Goal: Transaction & Acquisition: Book appointment/travel/reservation

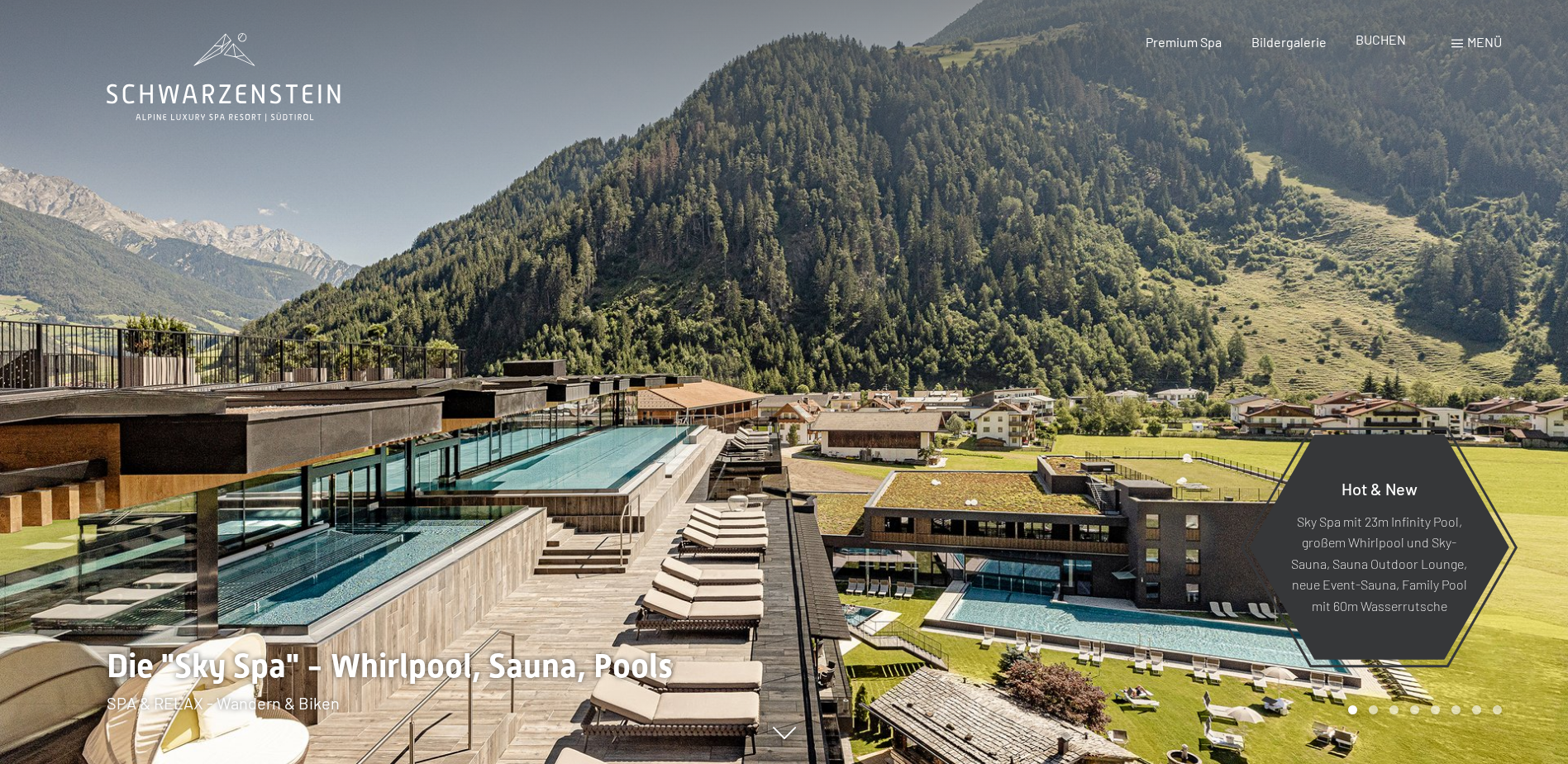
click at [1376, 42] on span "BUCHEN" at bounding box center [1381, 39] width 50 height 15
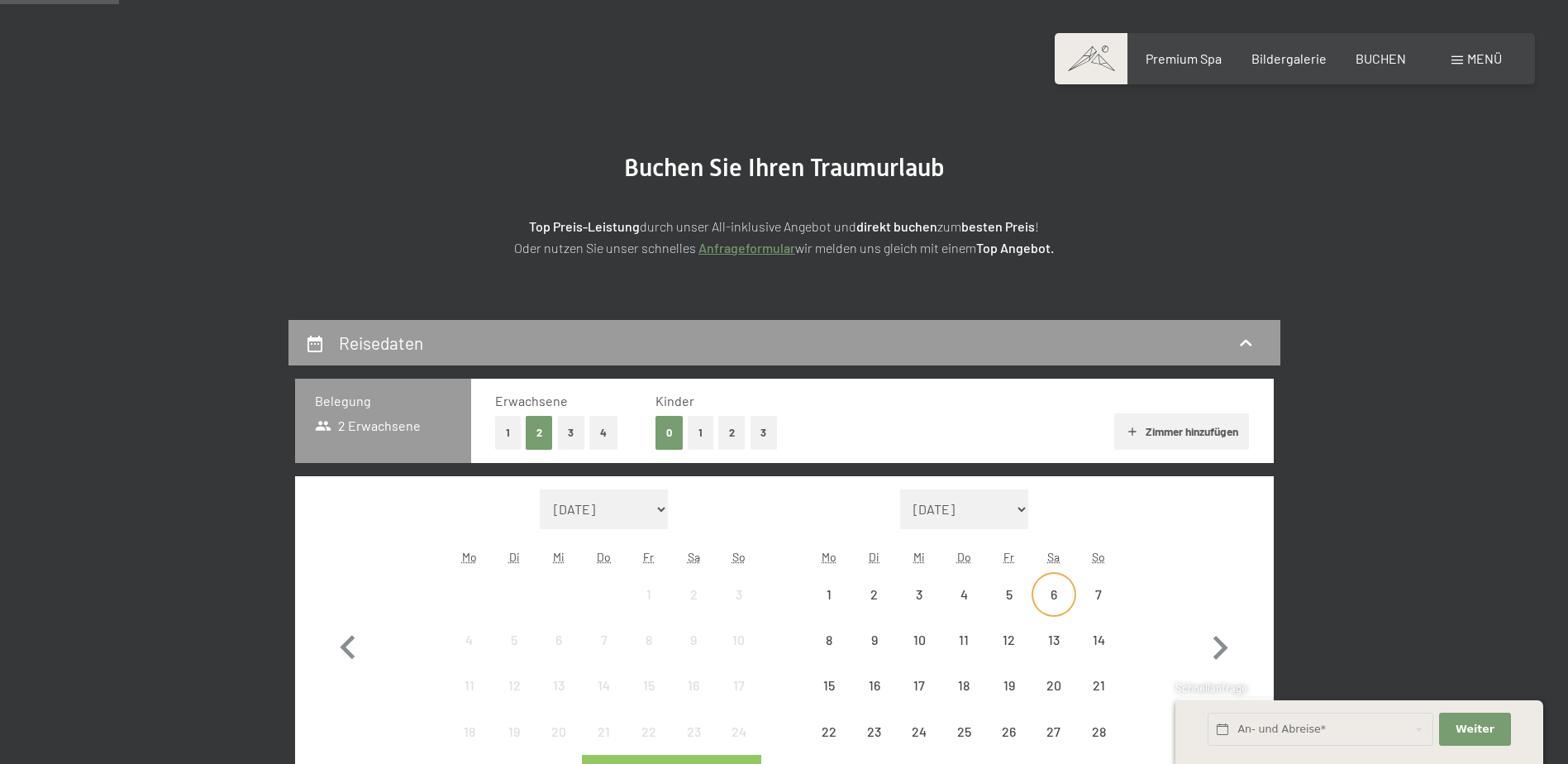
scroll to position [248, 0]
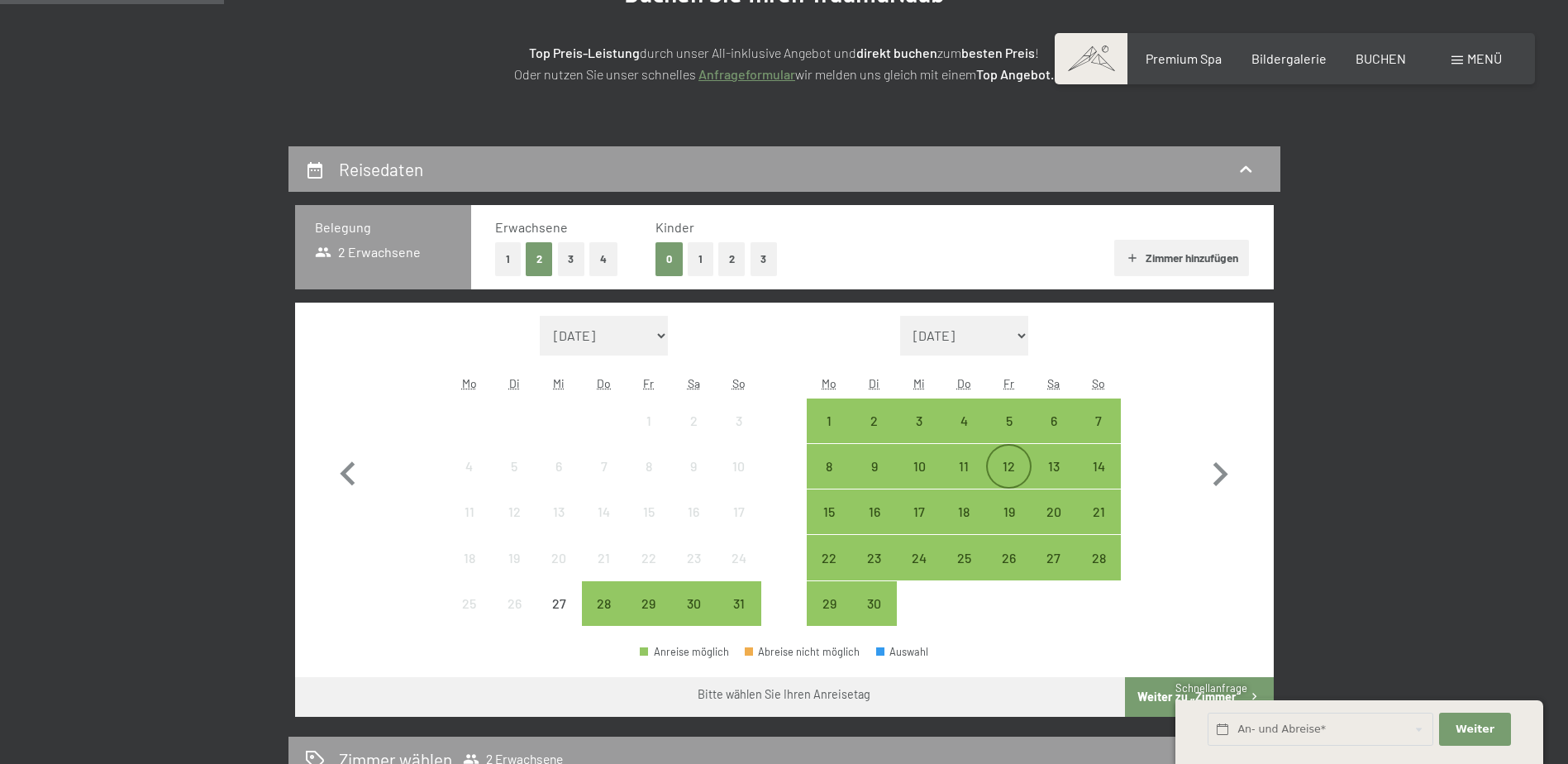
click at [1017, 466] on div "12" at bounding box center [1008, 480] width 41 height 41
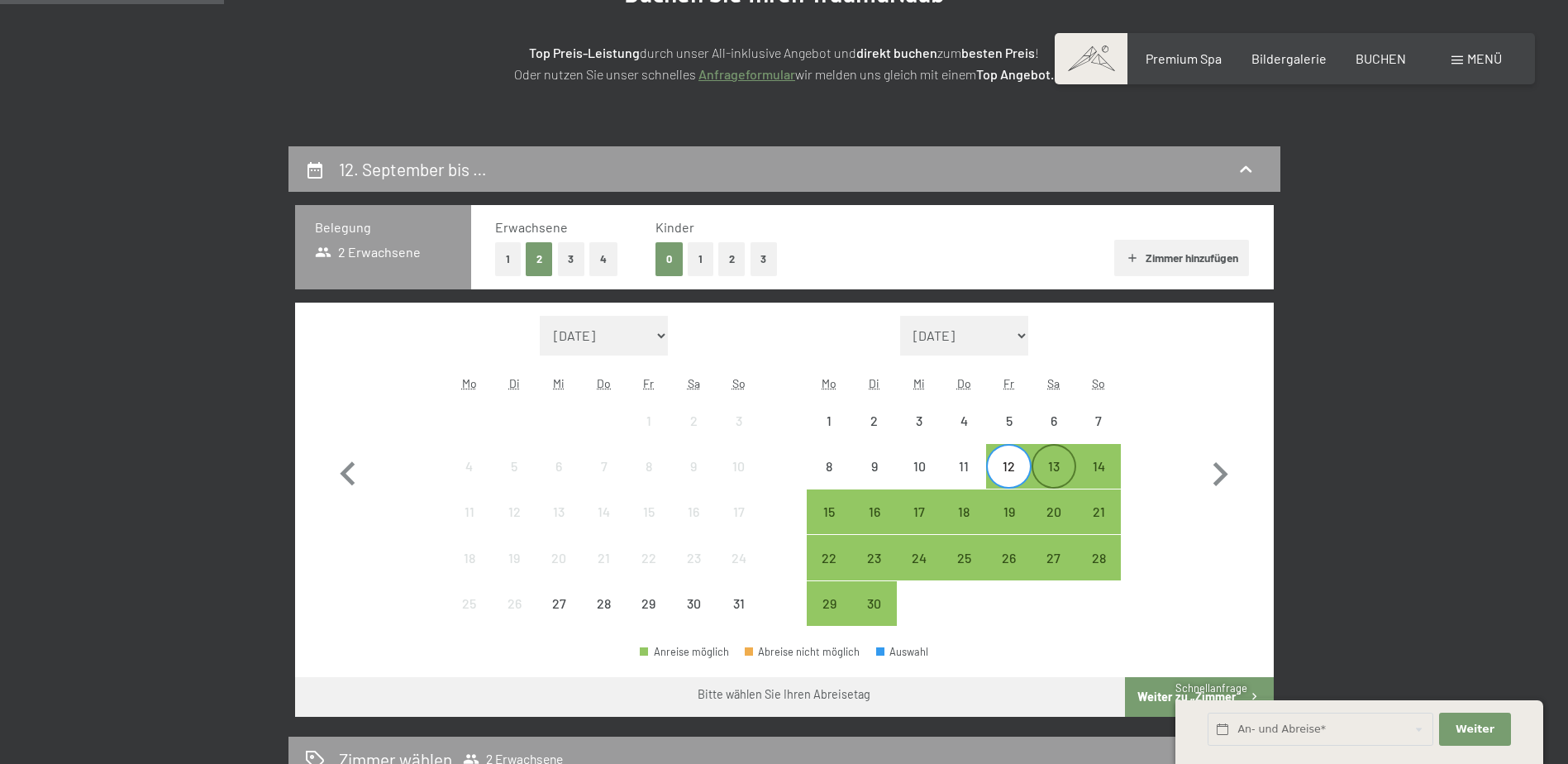
click at [1038, 465] on div "13" at bounding box center [1054, 480] width 41 height 41
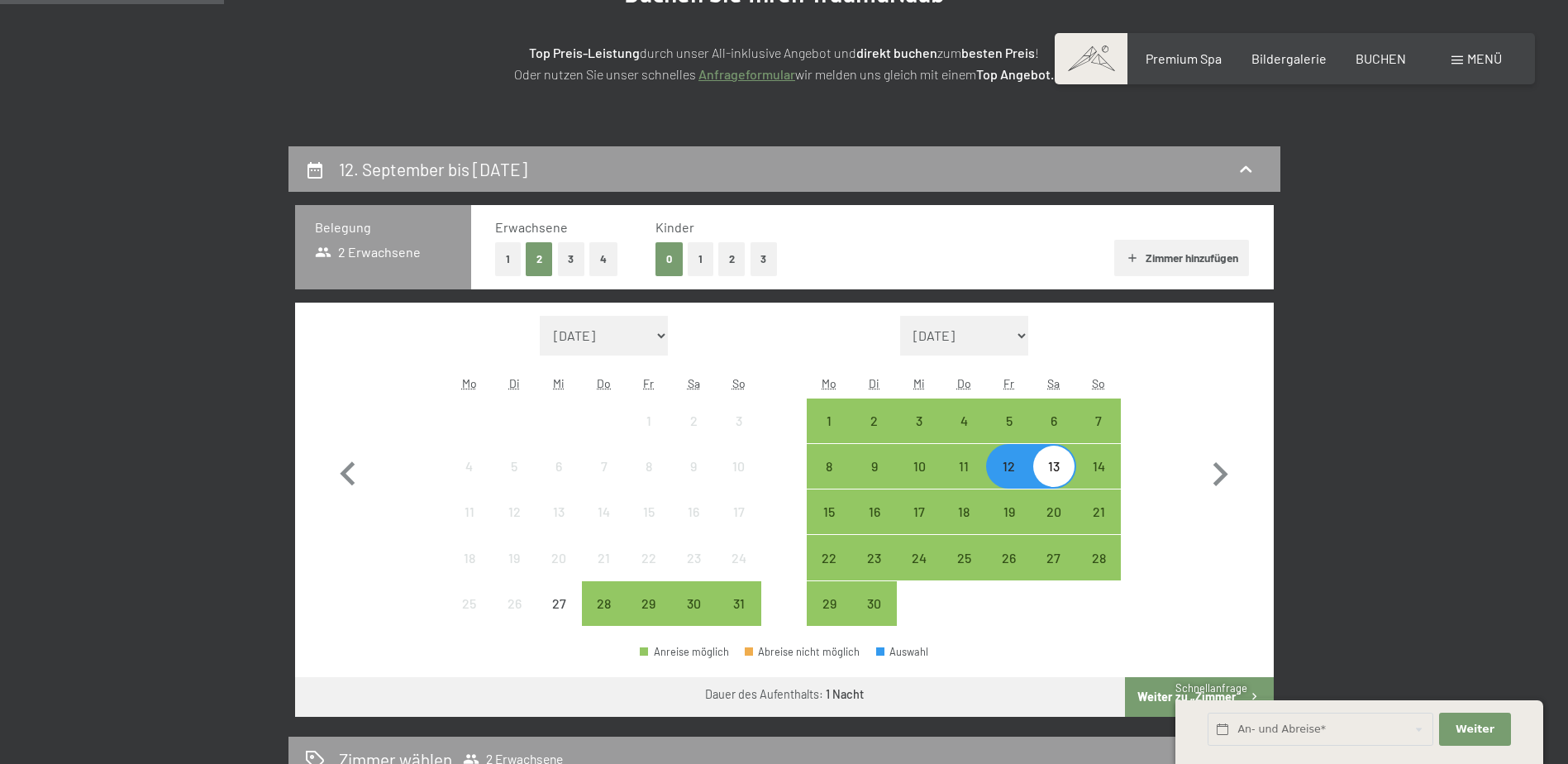
click at [1158, 694] on button "Weiter zu „Zimmer“" at bounding box center [1199, 696] width 148 height 39
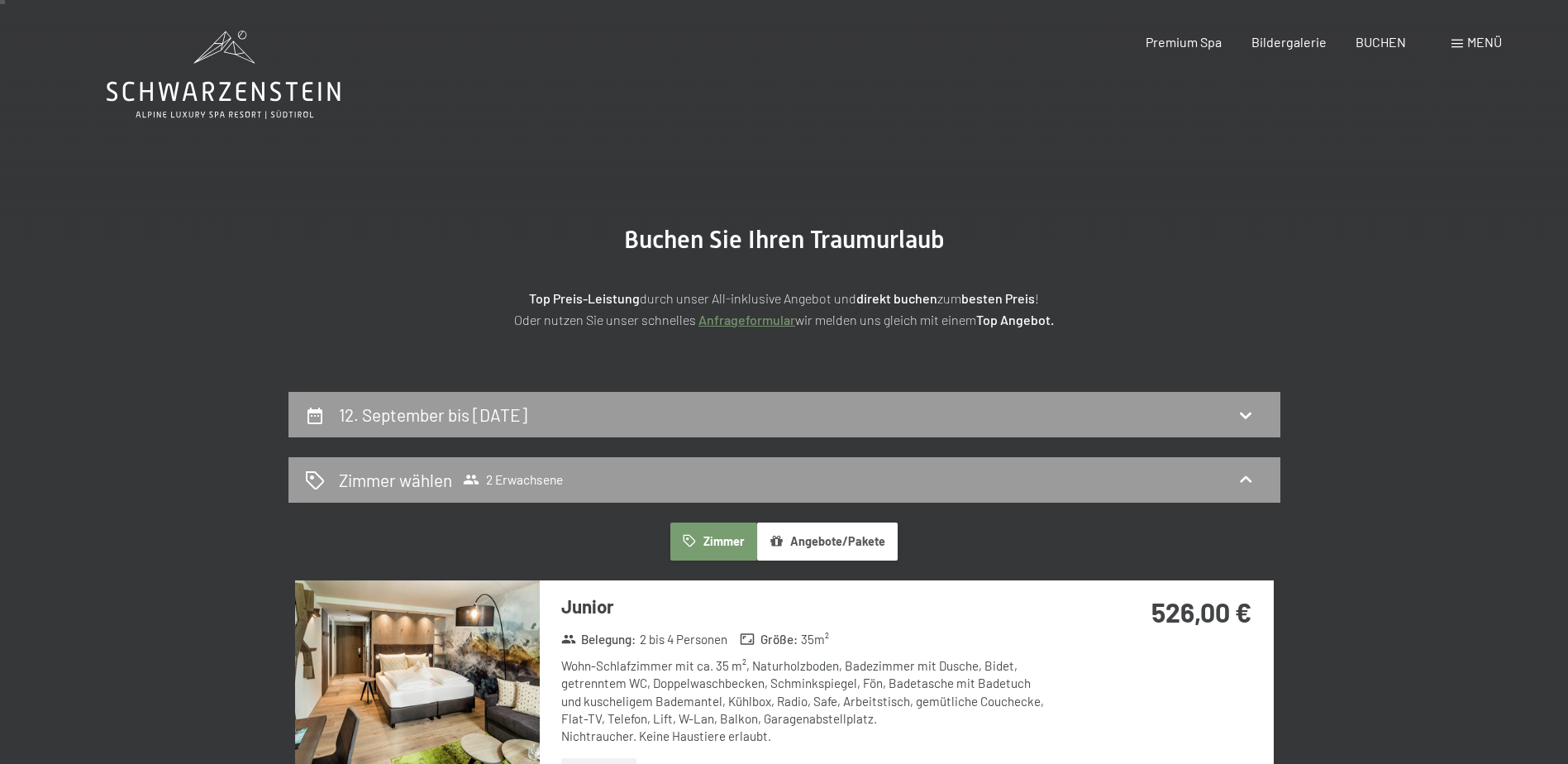
scroll to position [0, 0]
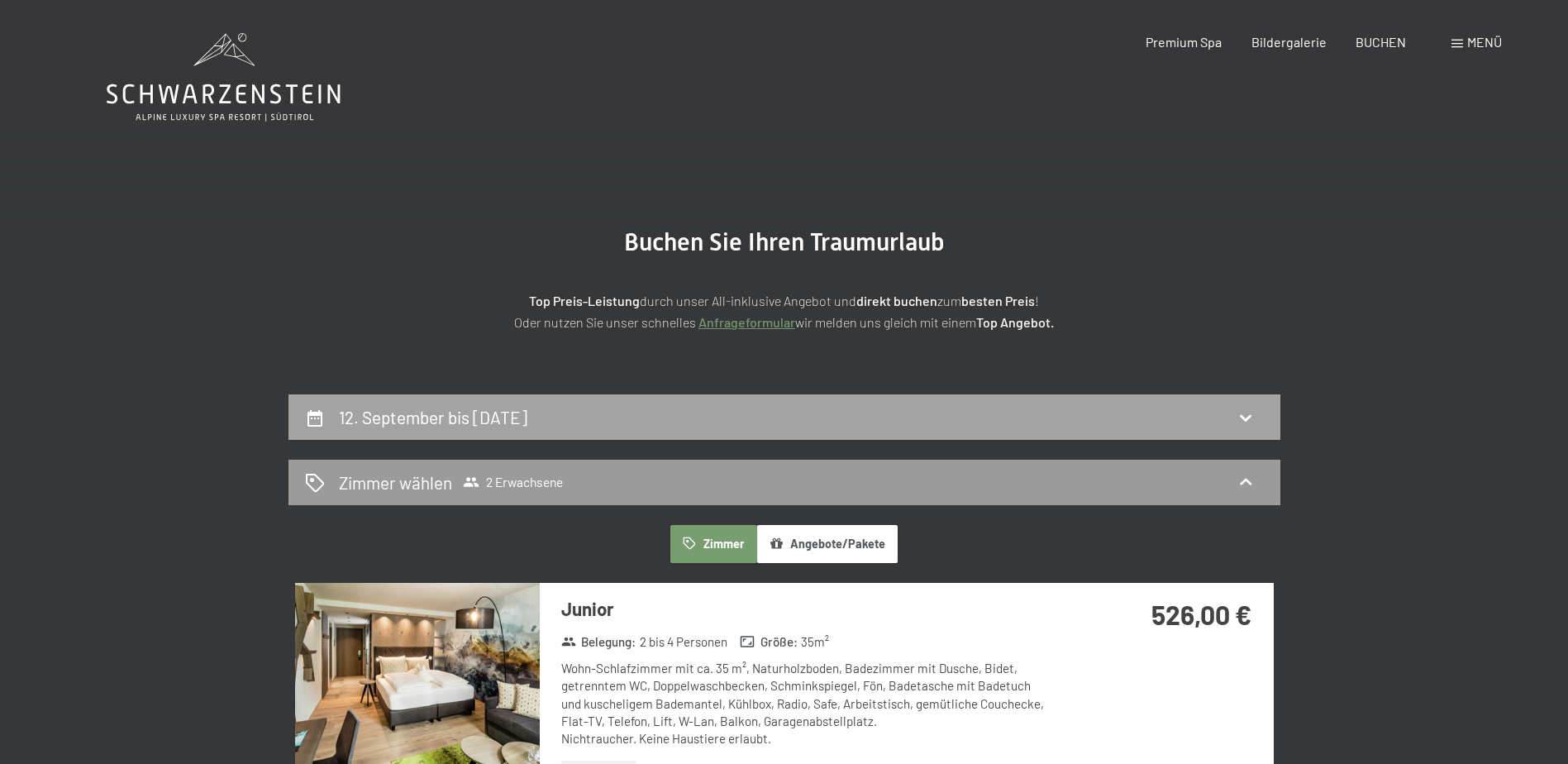
click at [510, 415] on h2 "12. September bis 13. September 2025" at bounding box center [434, 416] width 188 height 20
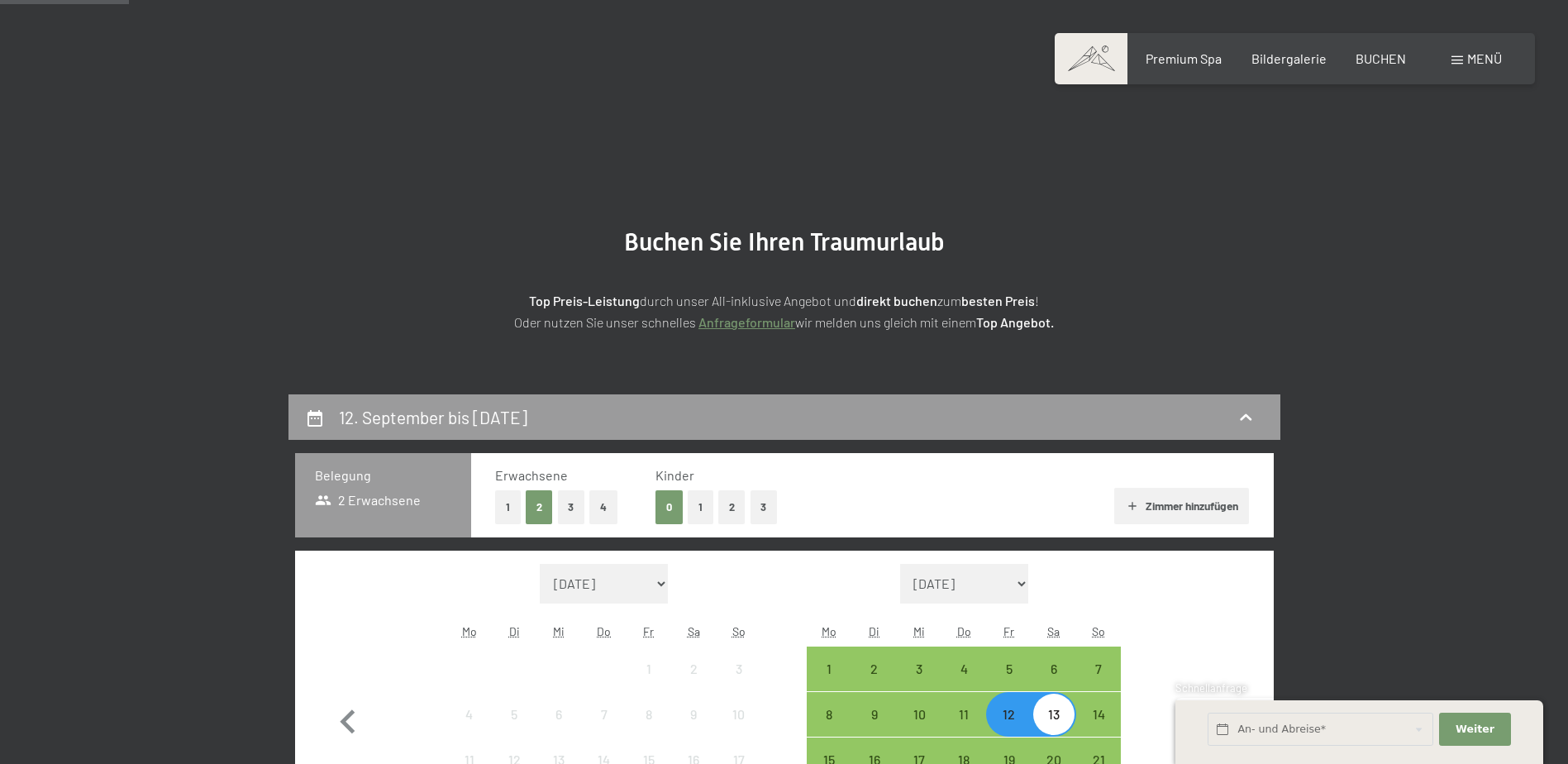
scroll to position [394, 0]
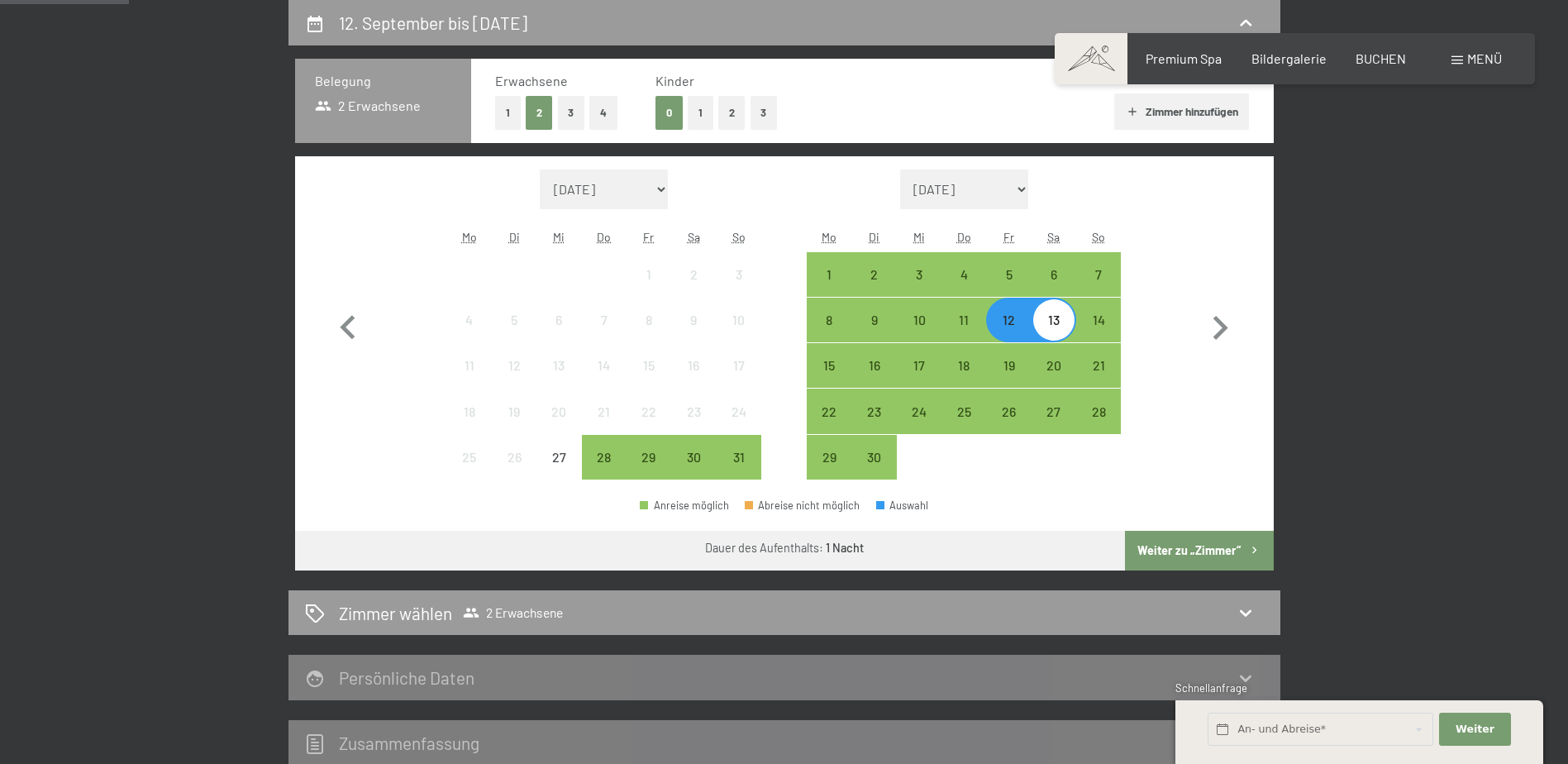
click at [1014, 324] on div "12" at bounding box center [1008, 333] width 41 height 41
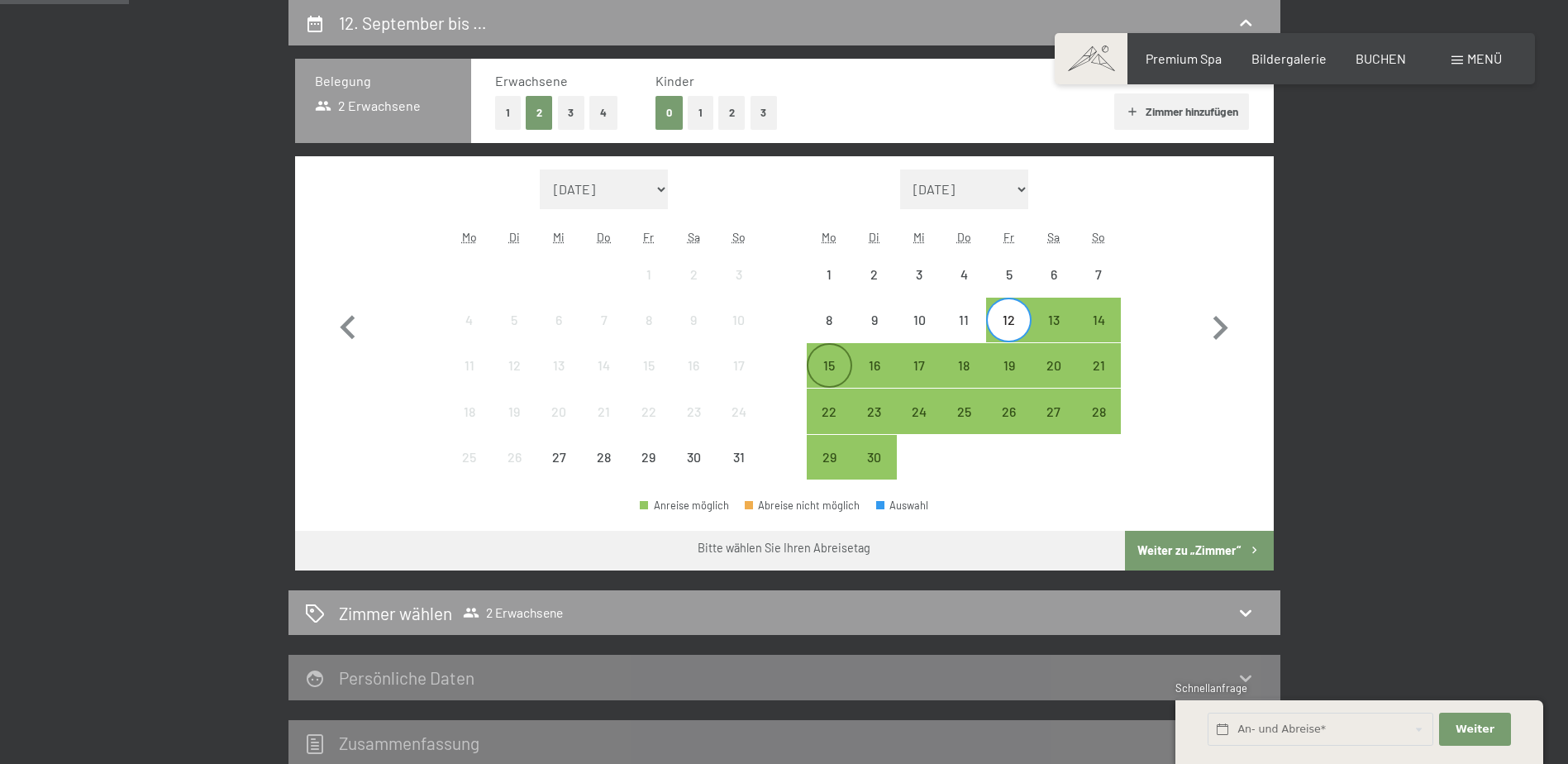
click at [834, 363] on div "15" at bounding box center [829, 379] width 41 height 41
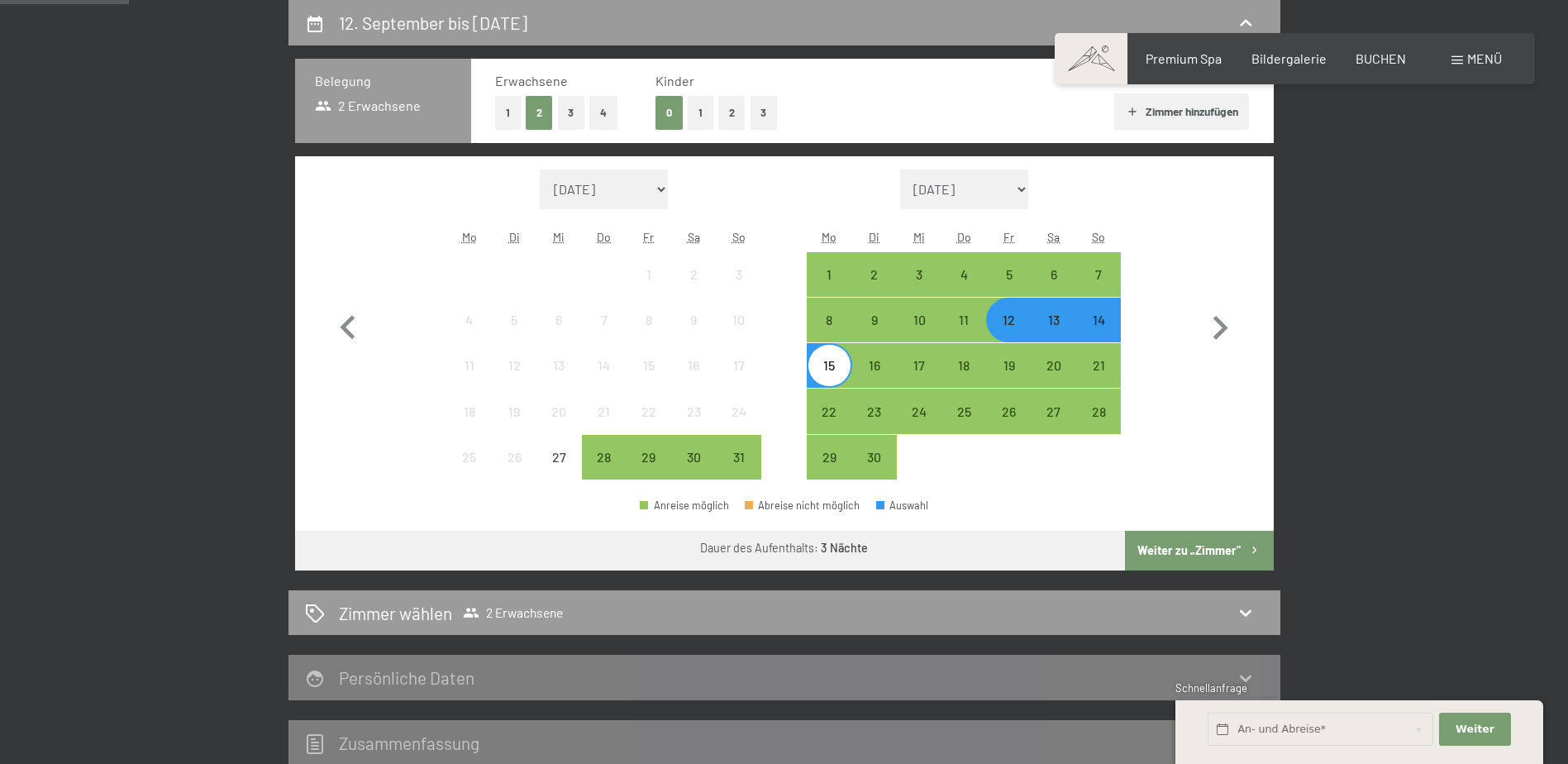
click at [1230, 547] on button "Weiter zu „Zimmer“" at bounding box center [1199, 550] width 148 height 39
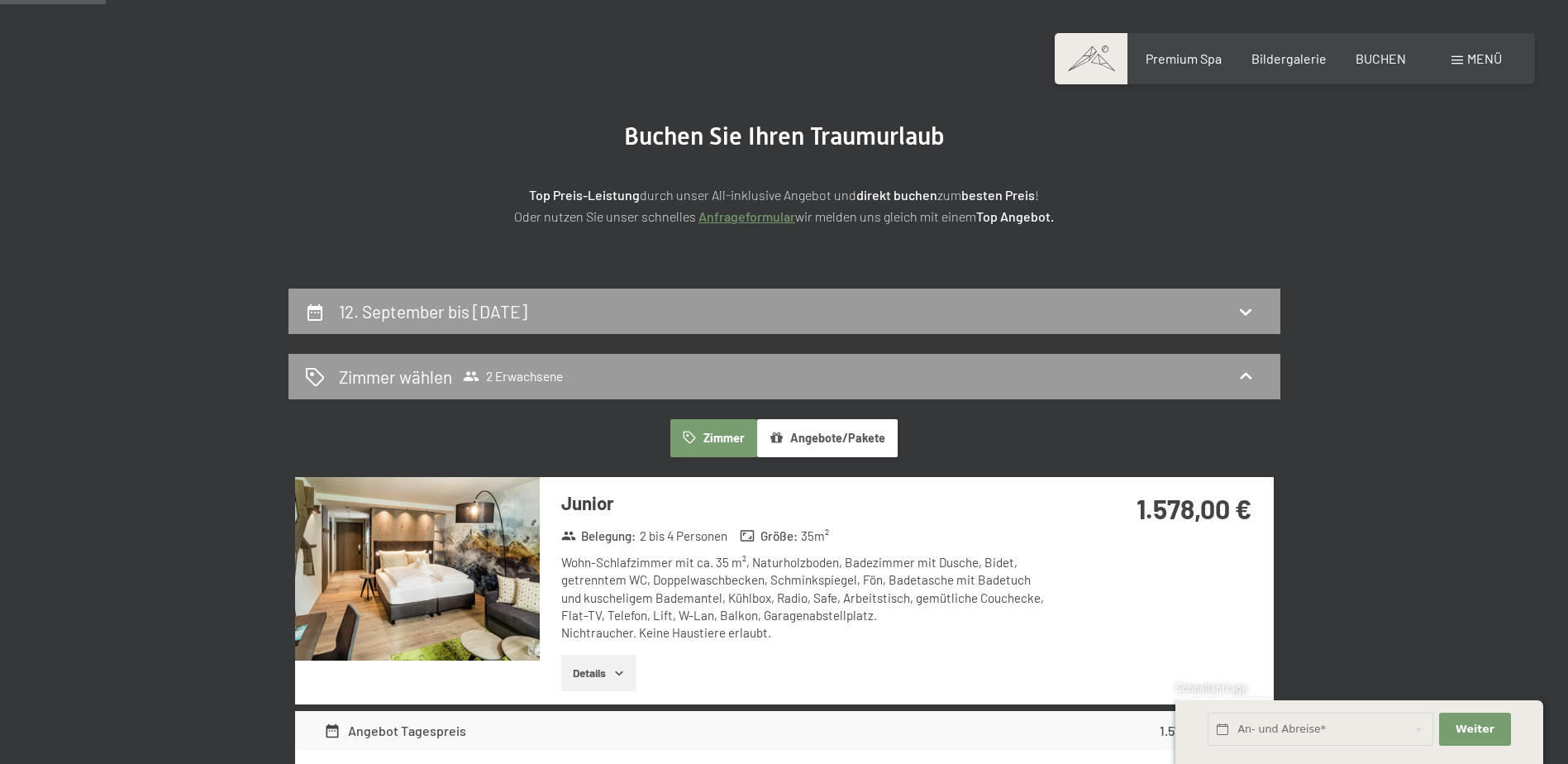
scroll to position [63, 0]
